Goal: Information Seeking & Learning: Learn about a topic

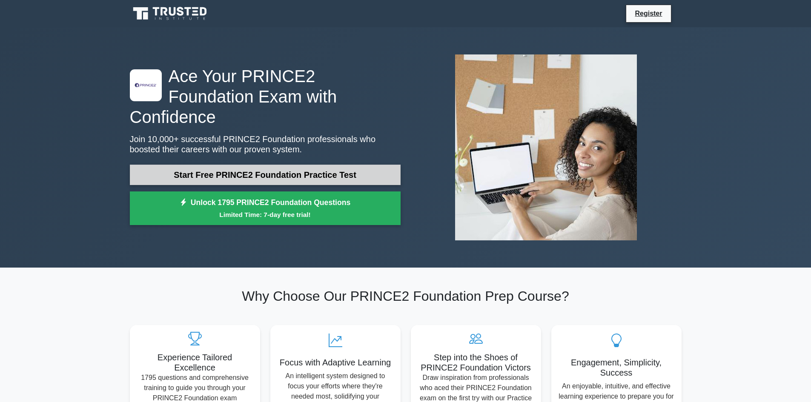
click at [293, 165] on link "Start Free PRINCE2 Foundation Practice Test" at bounding box center [265, 175] width 271 height 20
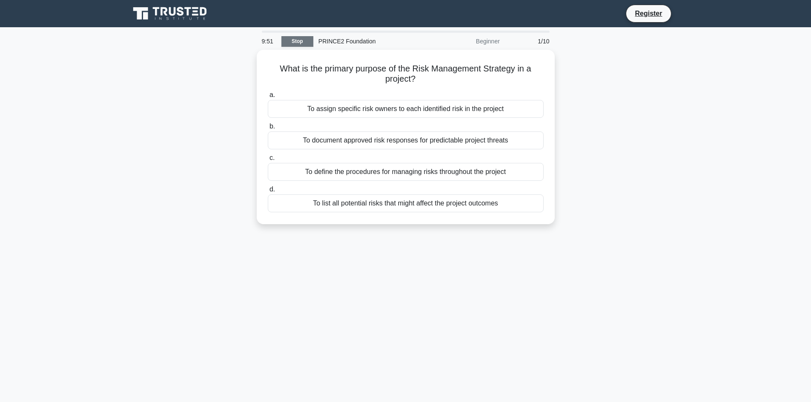
click at [299, 40] on link "Stop" at bounding box center [297, 41] width 32 height 11
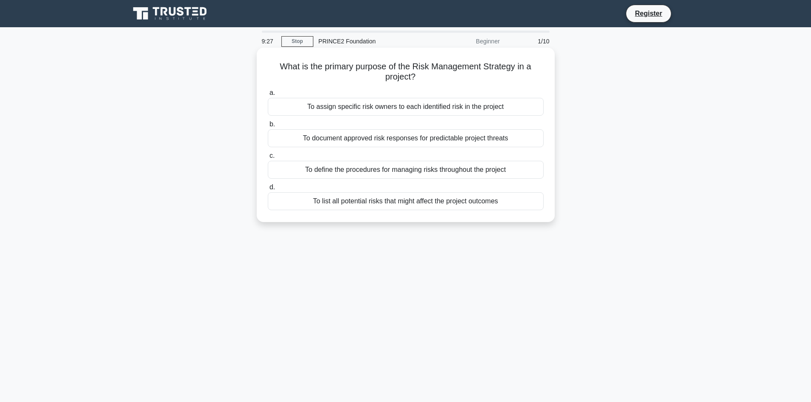
click at [486, 198] on div "To list all potential risks that might affect the project outcomes" at bounding box center [406, 201] width 276 height 18
click at [268, 190] on input "d. To list all potential risks that might affect the project outcomes" at bounding box center [268, 188] width 0 height 6
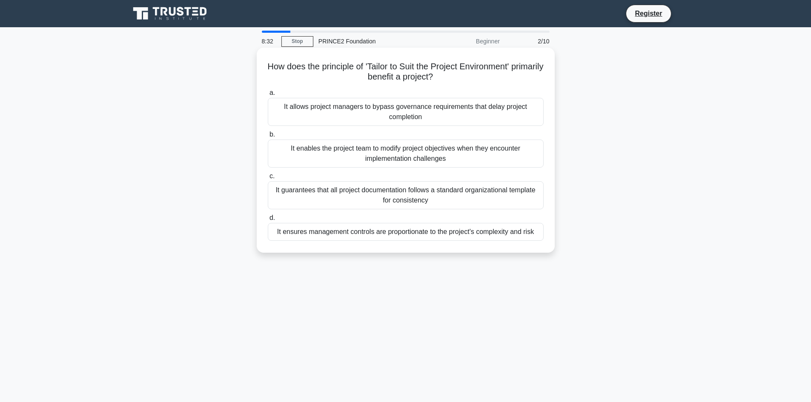
click at [443, 236] on div "It ensures management controls are proportionate to the project's complexity an…" at bounding box center [406, 232] width 276 height 18
click at [268, 221] on input "d. It ensures management controls are proportionate to the project's complexity…" at bounding box center [268, 218] width 0 height 6
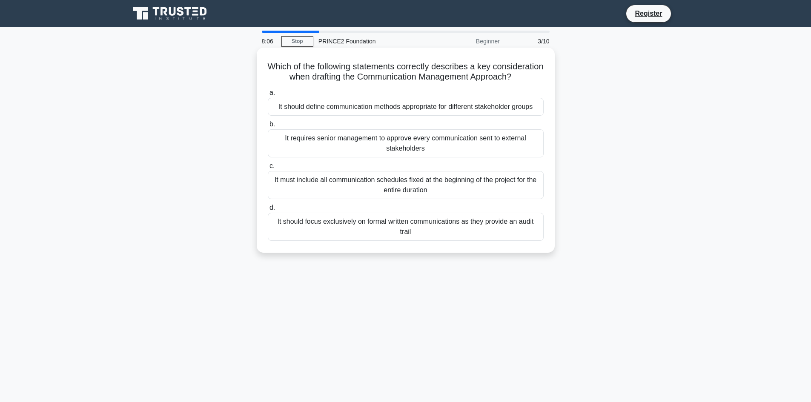
click at [435, 116] on div "It should define communication methods appropriate for different stakeholder gr…" at bounding box center [406, 107] width 276 height 18
click at [268, 96] on input "a. It should define communication methods appropriate for different stakeholder…" at bounding box center [268, 93] width 0 height 6
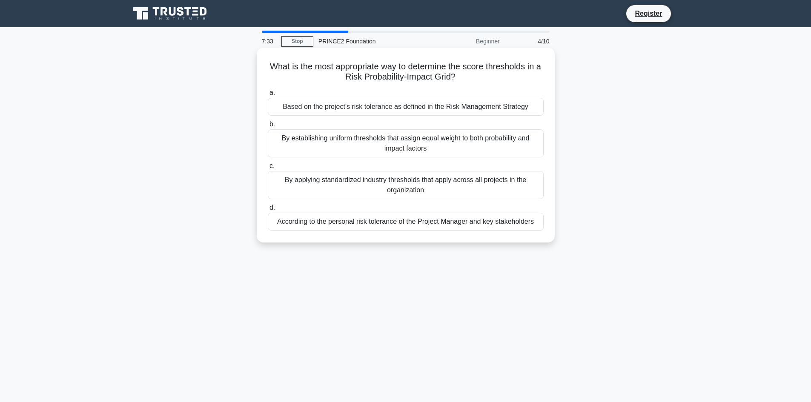
click at [452, 109] on div "Based on the project's risk tolerance as defined in the Risk Management Strategy" at bounding box center [406, 107] width 276 height 18
click at [268, 96] on input "a. Based on the project's risk tolerance as defined in the Risk Management Stra…" at bounding box center [268, 93] width 0 height 6
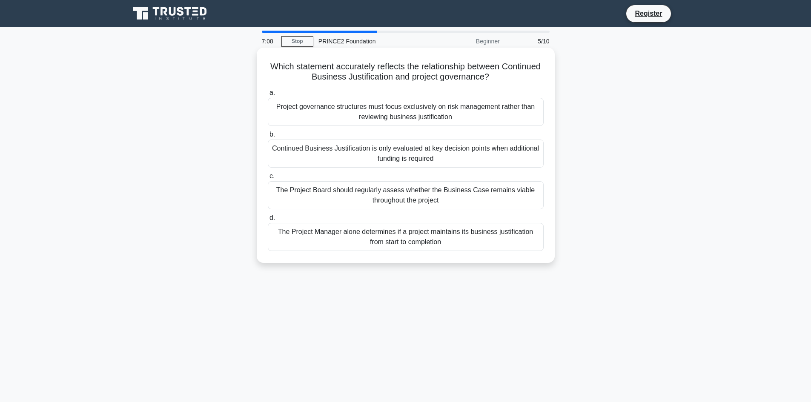
click at [383, 196] on div "The Project Board should regularly assess whether the Business Case remains via…" at bounding box center [406, 195] width 276 height 28
click at [268, 179] on input "c. The Project Board should regularly assess whether the Business Case remains …" at bounding box center [268, 177] width 0 height 6
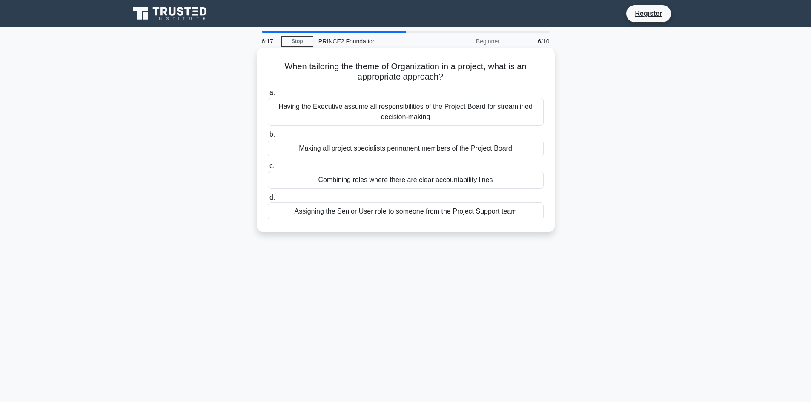
click at [434, 183] on div "Combining roles where there are clear accountability lines" at bounding box center [406, 180] width 276 height 18
click at [268, 169] on input "c. Combining roles where there are clear accountability lines" at bounding box center [268, 166] width 0 height 6
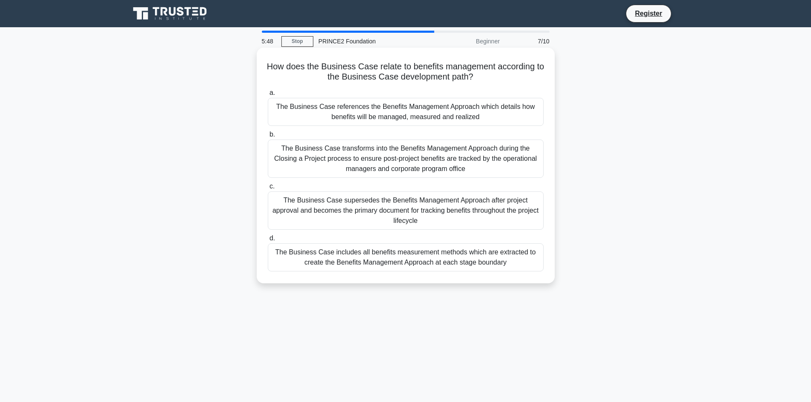
click at [418, 165] on div "The Business Case transforms into the Benefits Management Approach during the C…" at bounding box center [406, 159] width 276 height 38
click at [365, 156] on div "The Business Case transforms into the Benefits Management Approach during the C…" at bounding box center [406, 159] width 276 height 38
click at [268, 138] on input "b. The Business Case transforms into the Benefits Management Approach during th…" at bounding box center [268, 135] width 0 height 6
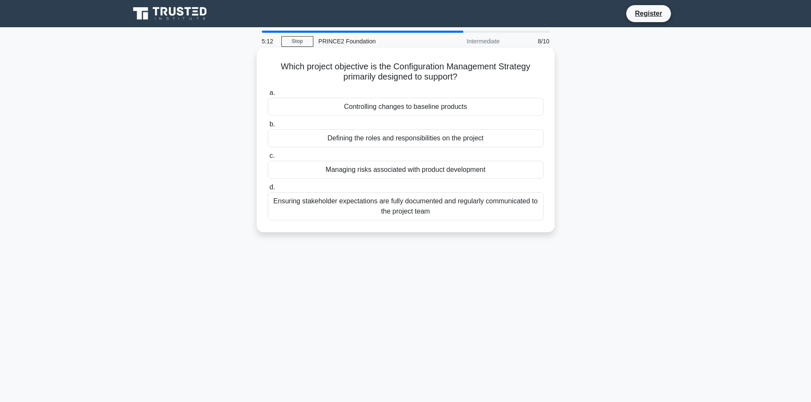
click at [379, 139] on div "Defining the roles and responsibilities on the project" at bounding box center [406, 138] width 276 height 18
click at [268, 127] on input "b. Defining the roles and responsibilities on the project" at bounding box center [268, 125] width 0 height 6
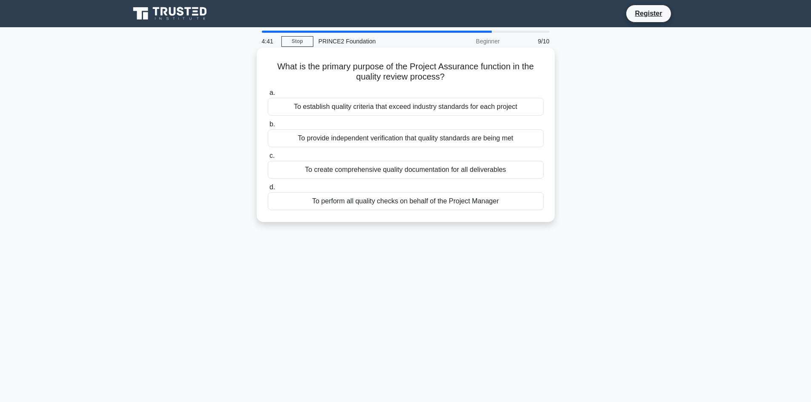
click at [451, 168] on div "To create comprehensive quality documentation for all deliverables" at bounding box center [406, 170] width 276 height 18
click at [268, 159] on input "c. To create comprehensive quality documentation for all deliverables" at bounding box center [268, 156] width 0 height 6
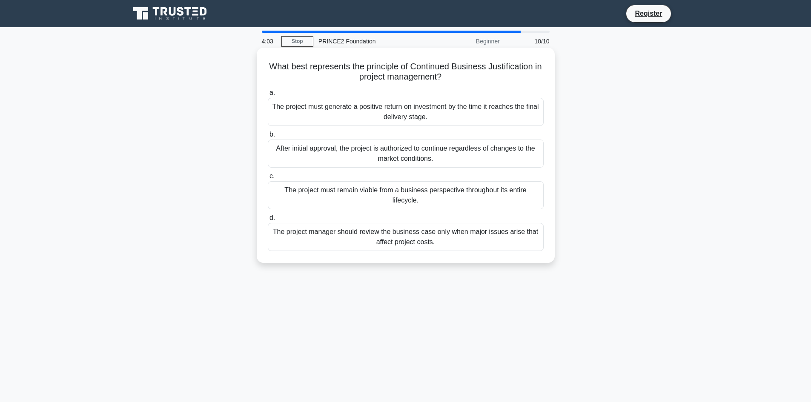
click at [356, 192] on div "The project must remain viable from a business perspective throughout its entir…" at bounding box center [406, 195] width 276 height 28
click at [268, 179] on input "c. The project must remain viable from a business perspective throughout its en…" at bounding box center [268, 177] width 0 height 6
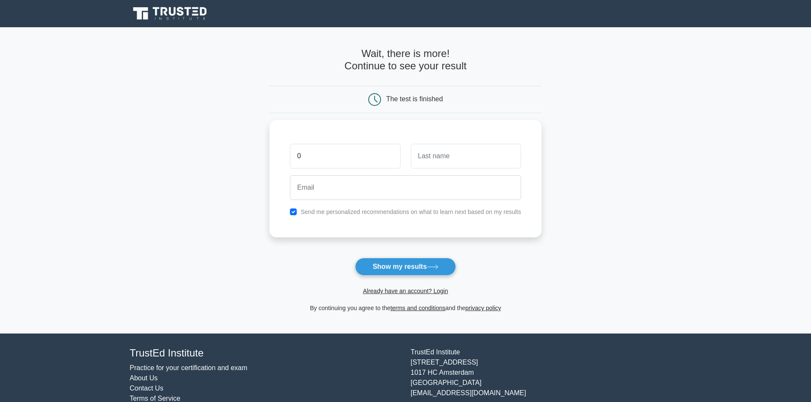
type input "00"
drag, startPoint x: 336, startPoint y: 156, endPoint x: 260, endPoint y: 156, distance: 75.8
click at [260, 156] on main "Wait, there is more! Continue to see your result The test is finished 00" at bounding box center [405, 180] width 811 height 307
click at [301, 213] on label "Send me personalized recommendations on what to learn next based on my results" at bounding box center [411, 209] width 221 height 7
click at [293, 211] on input "checkbox" at bounding box center [293, 209] width 7 height 7
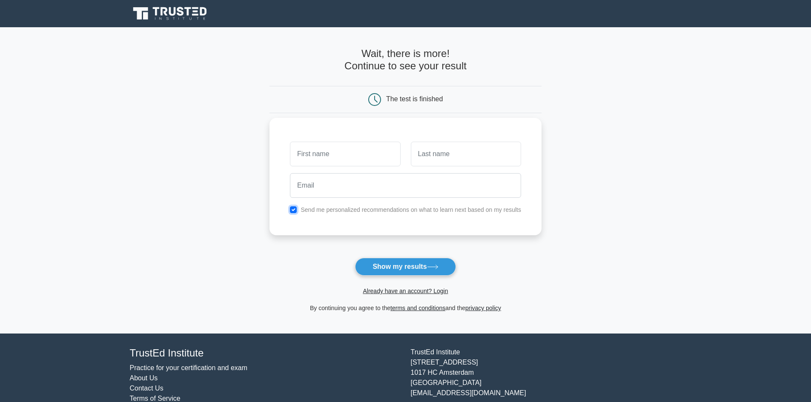
checkbox input "false"
click at [397, 266] on button "Show my results" at bounding box center [405, 267] width 100 height 18
click at [338, 153] on input "text" at bounding box center [345, 154] width 110 height 25
type input "[PERSON_NAME]"
click at [470, 157] on input "text" at bounding box center [466, 154] width 110 height 25
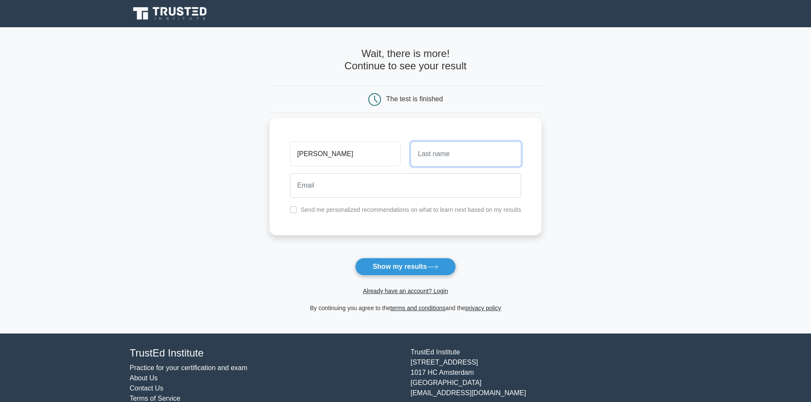
type input "Iyamu"
click at [346, 188] on input "email" at bounding box center [405, 185] width 231 height 25
type input "helen.iyamu@dmsukltd.com"
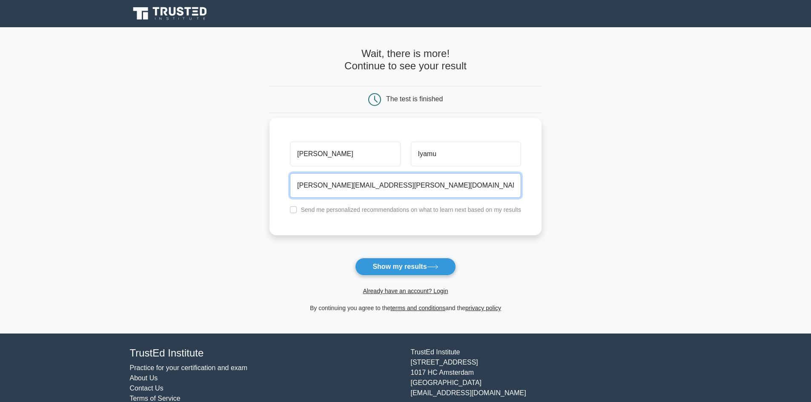
drag, startPoint x: 393, startPoint y: 189, endPoint x: 388, endPoint y: 188, distance: 4.9
click at [388, 188] on input "helen.iyamu@dmsukltd.com" at bounding box center [405, 185] width 231 height 25
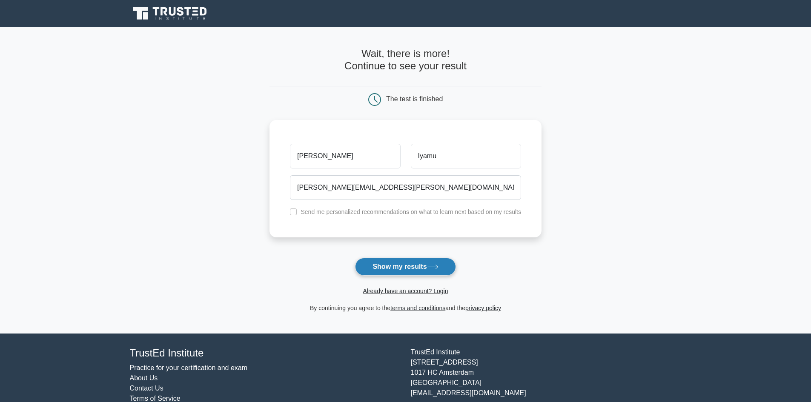
click at [405, 266] on button "Show my results" at bounding box center [405, 267] width 100 height 18
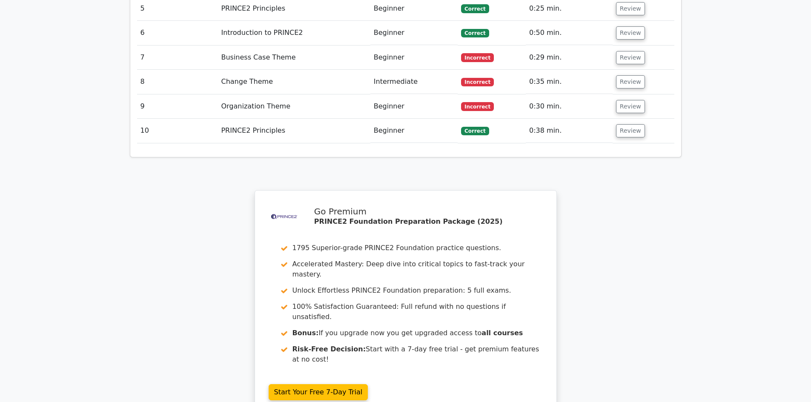
scroll to position [1235, 0]
